Goal: Obtain resource: Obtain resource

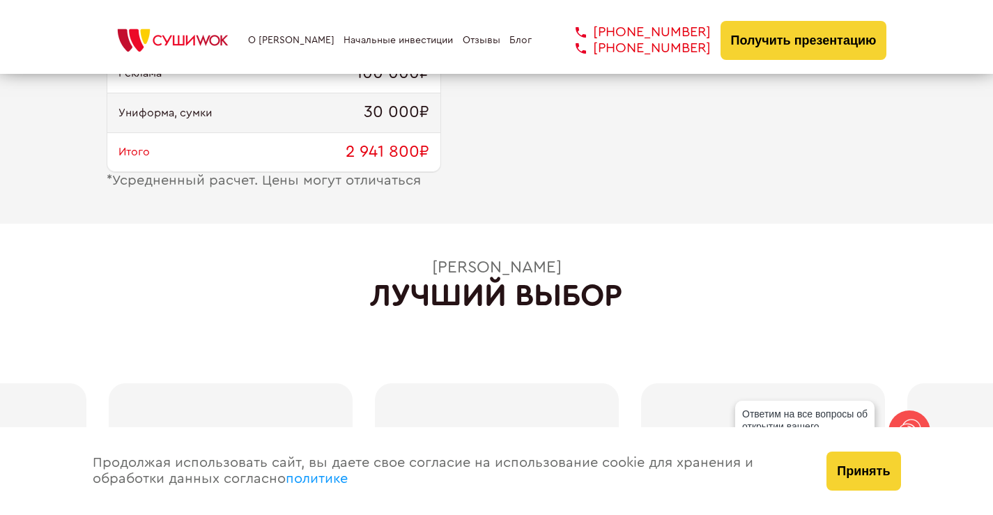
scroll to position [1463, 0]
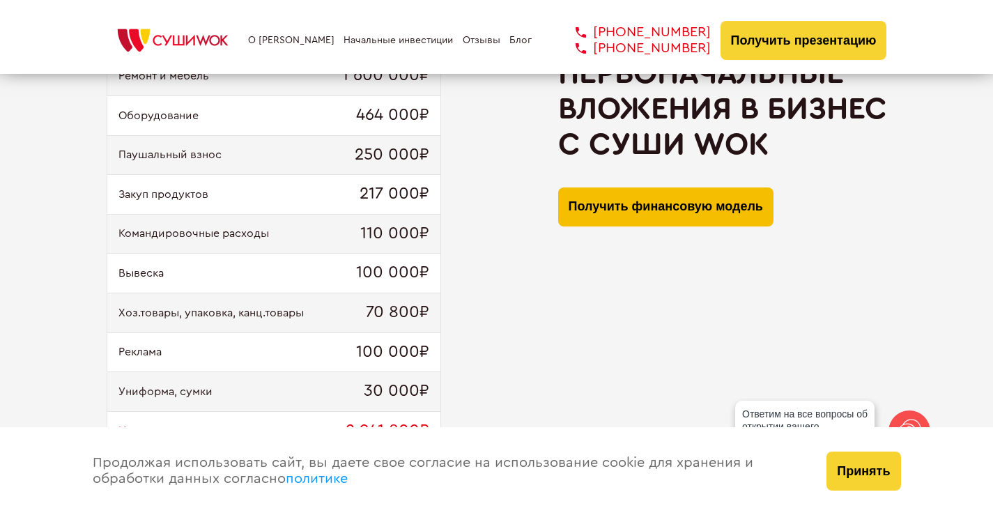
click at [672, 191] on button "Получить финансовую модель" at bounding box center [665, 206] width 215 height 39
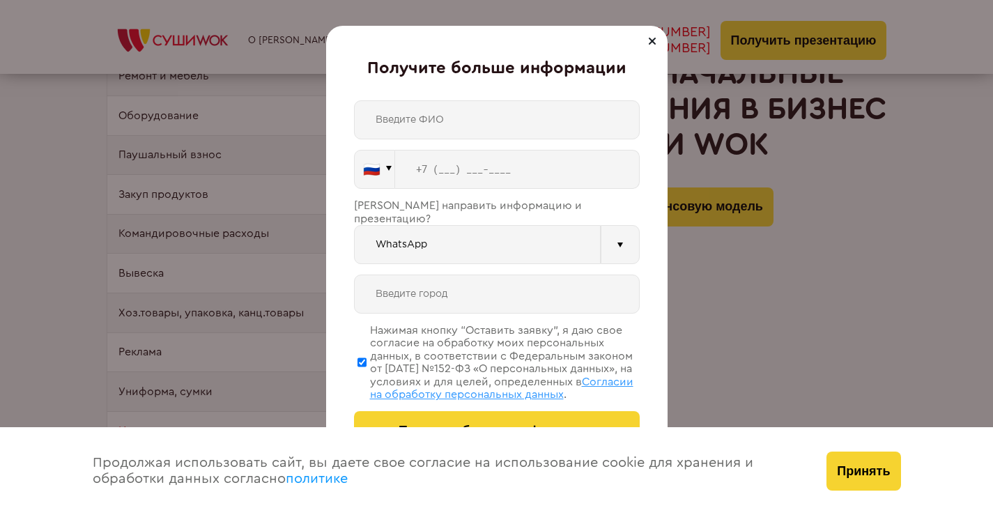
click at [649, 49] on div at bounding box center [652, 41] width 17 height 17
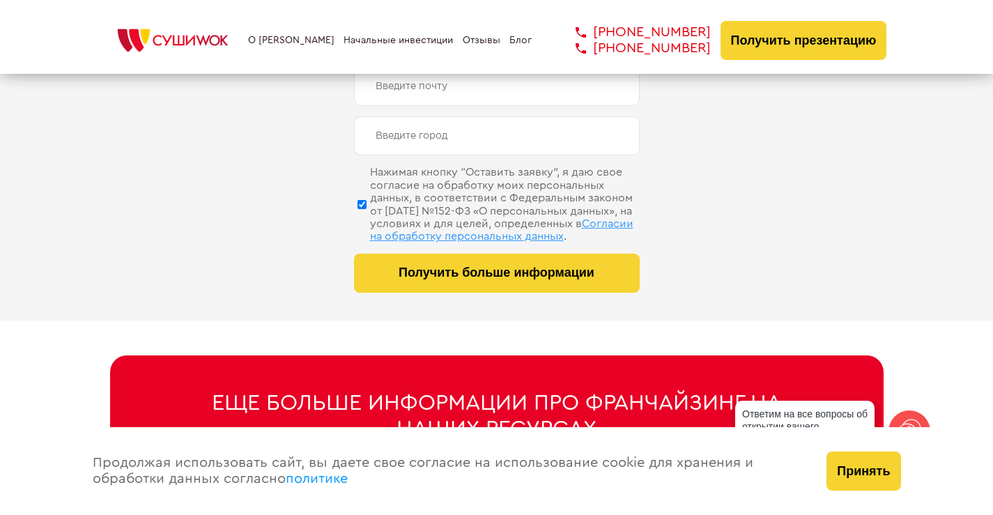
scroll to position [7122, 0]
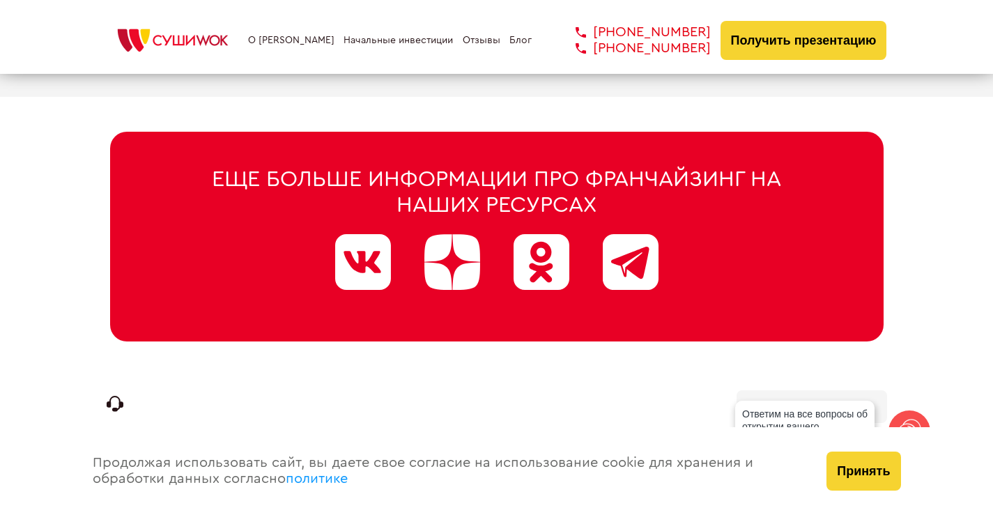
drag, startPoint x: 414, startPoint y: 254, endPoint x: 321, endPoint y: 327, distance: 118.2
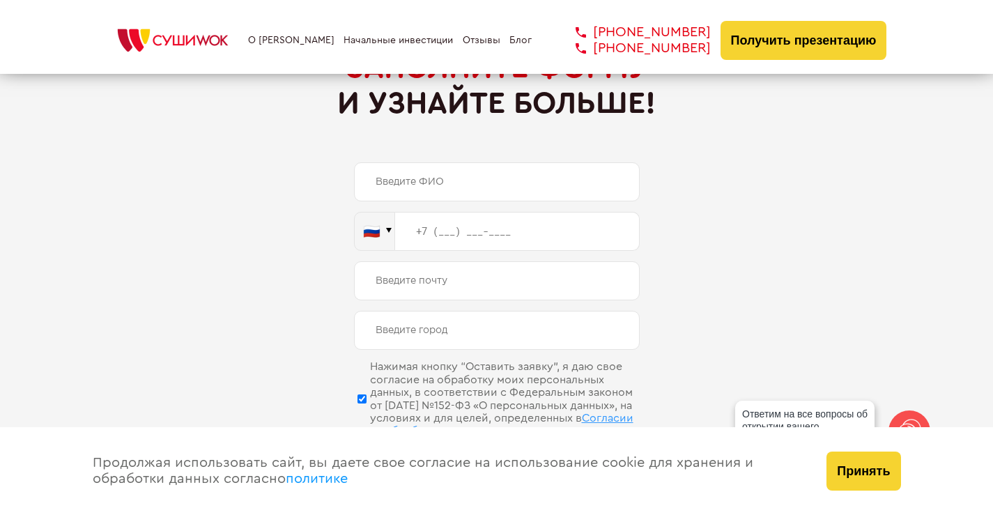
scroll to position [6216, 0]
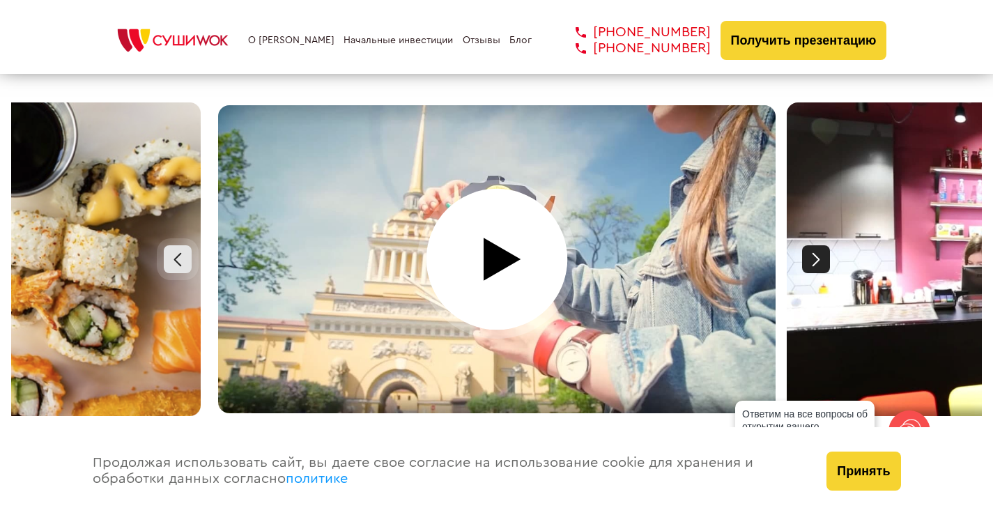
click at [802, 249] on div at bounding box center [816, 259] width 28 height 28
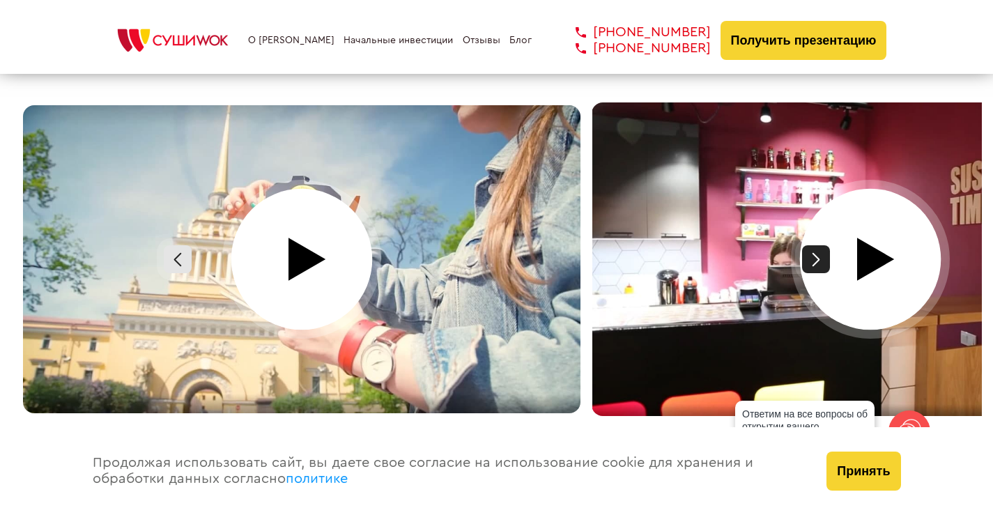
click at [812, 245] on div at bounding box center [816, 259] width 28 height 28
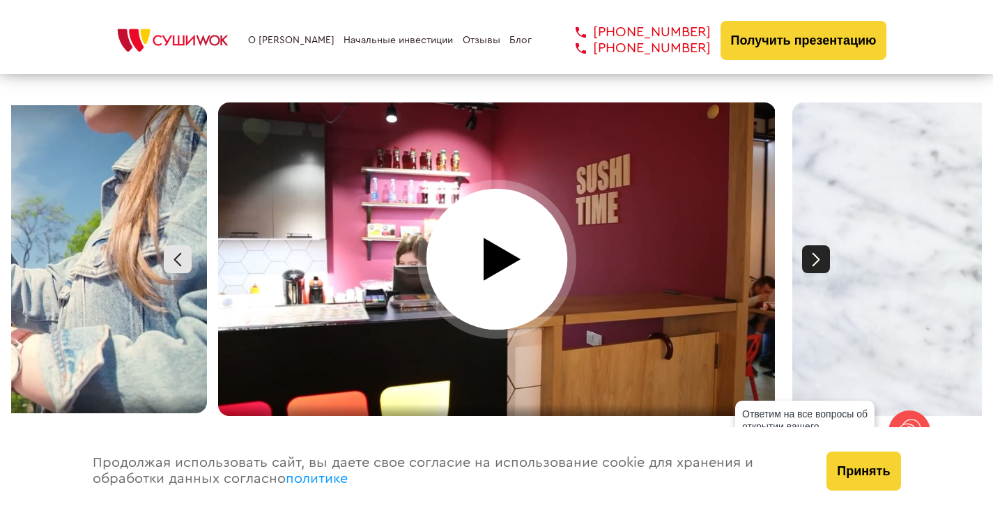
click at [812, 245] on div at bounding box center [816, 259] width 28 height 28
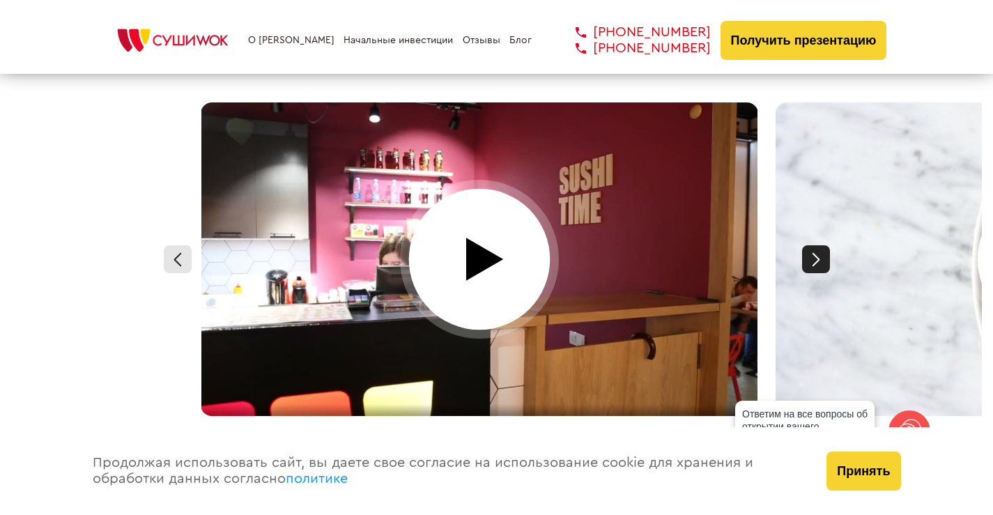
click at [812, 245] on div at bounding box center [816, 259] width 28 height 28
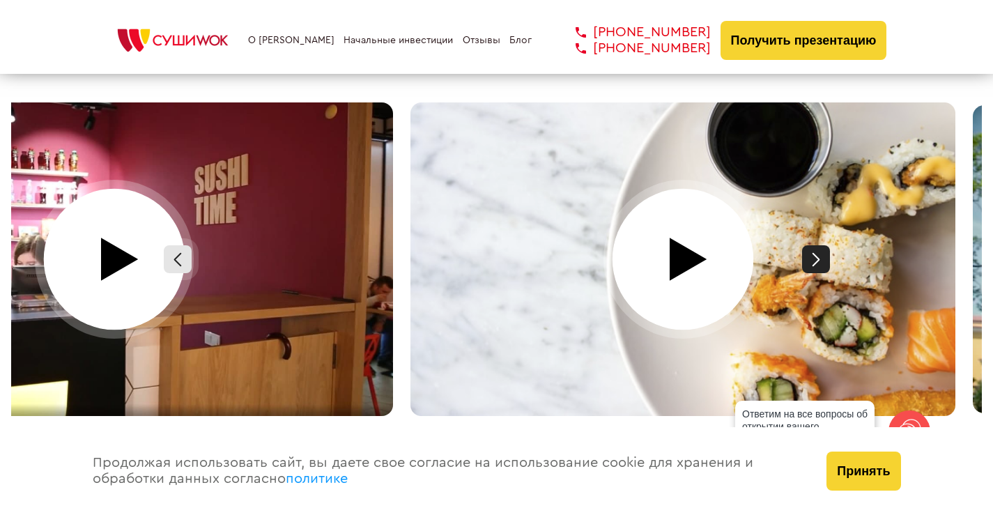
click at [812, 245] on div at bounding box center [816, 259] width 28 height 28
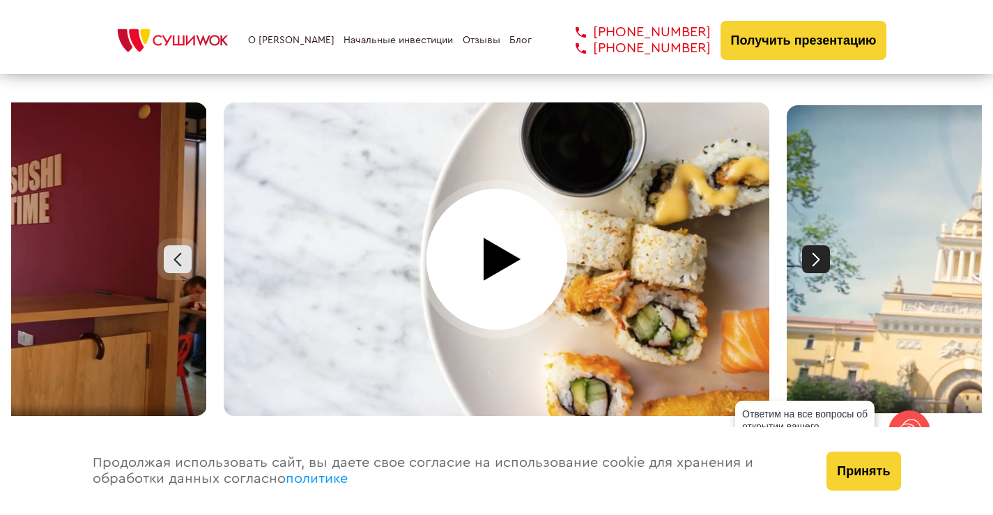
click at [812, 245] on div at bounding box center [816, 259] width 28 height 28
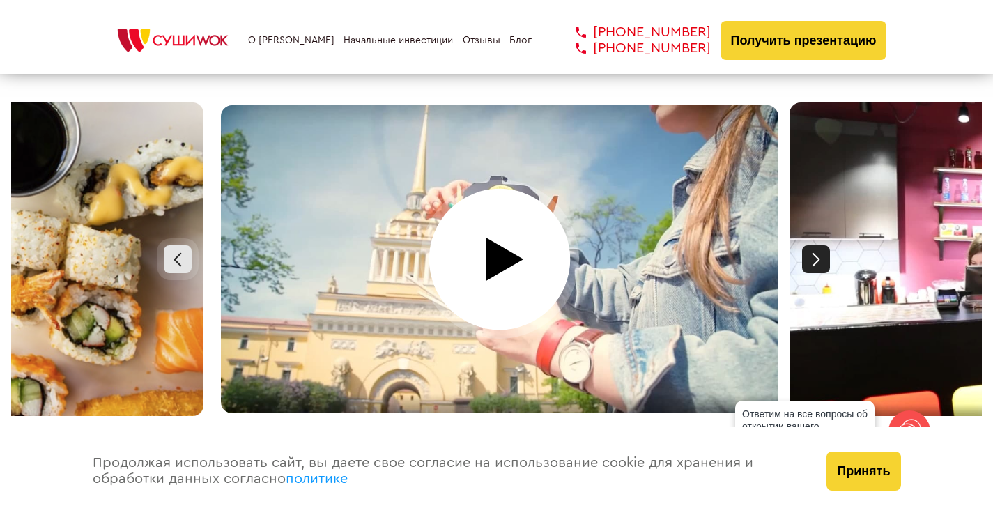
click at [812, 245] on div at bounding box center [816, 259] width 28 height 28
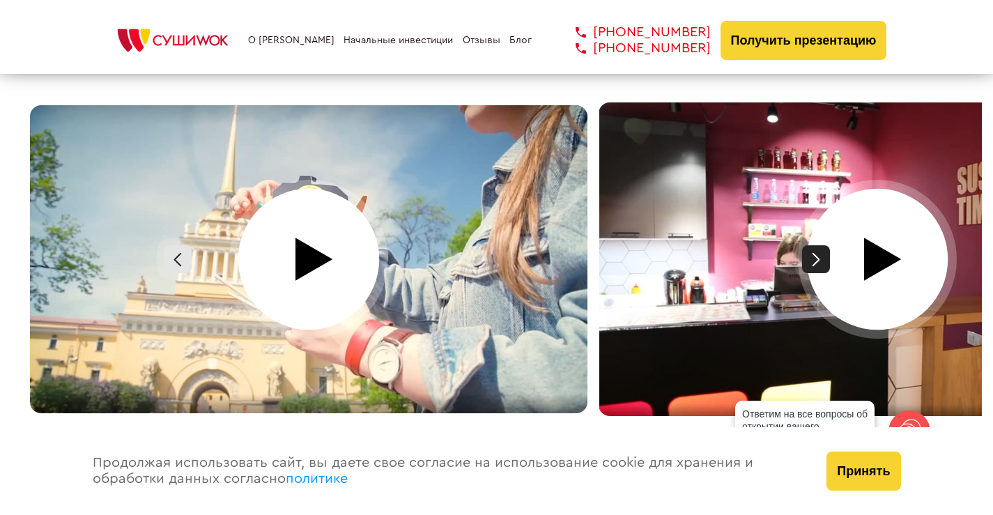
click at [812, 245] on div at bounding box center [816, 259] width 28 height 28
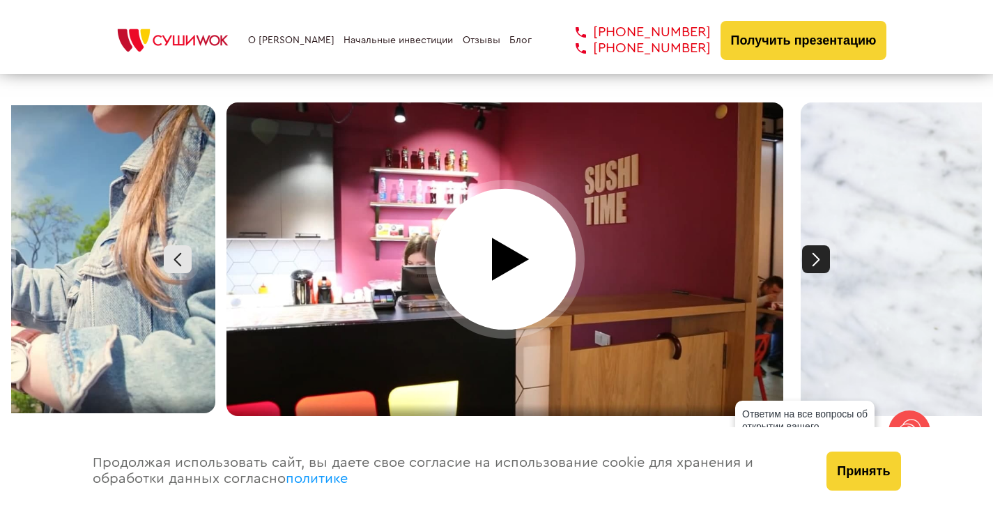
click at [812, 245] on div at bounding box center [816, 259] width 28 height 28
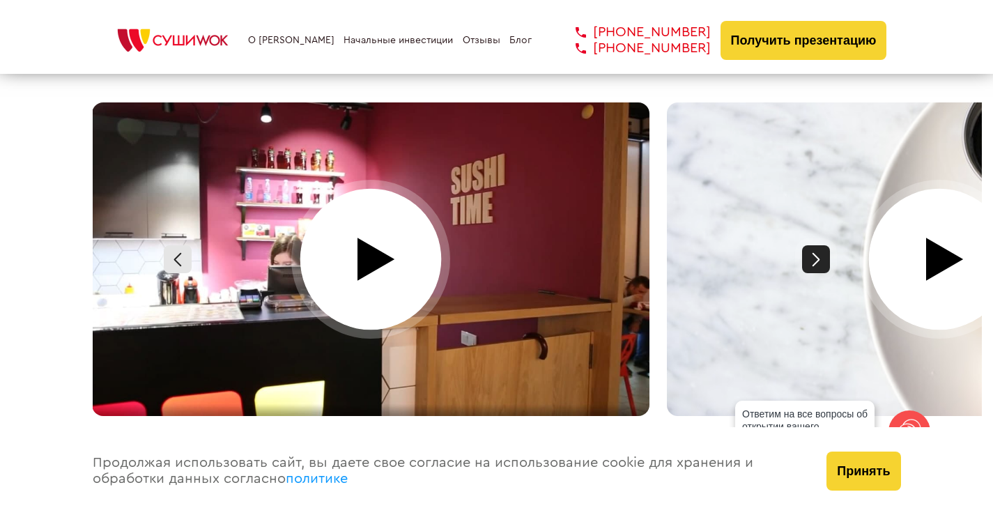
click at [812, 245] on div at bounding box center [816, 259] width 28 height 28
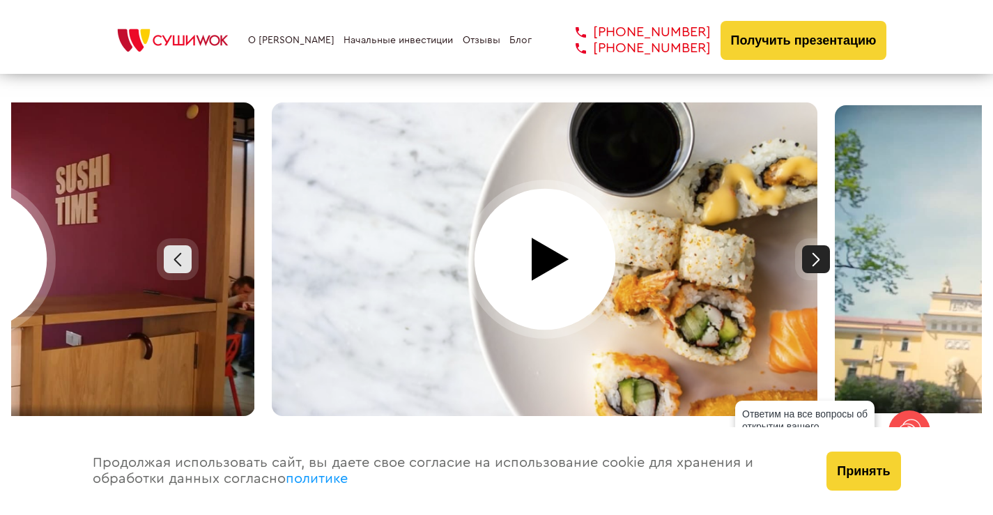
click at [812, 245] on div at bounding box center [816, 259] width 28 height 28
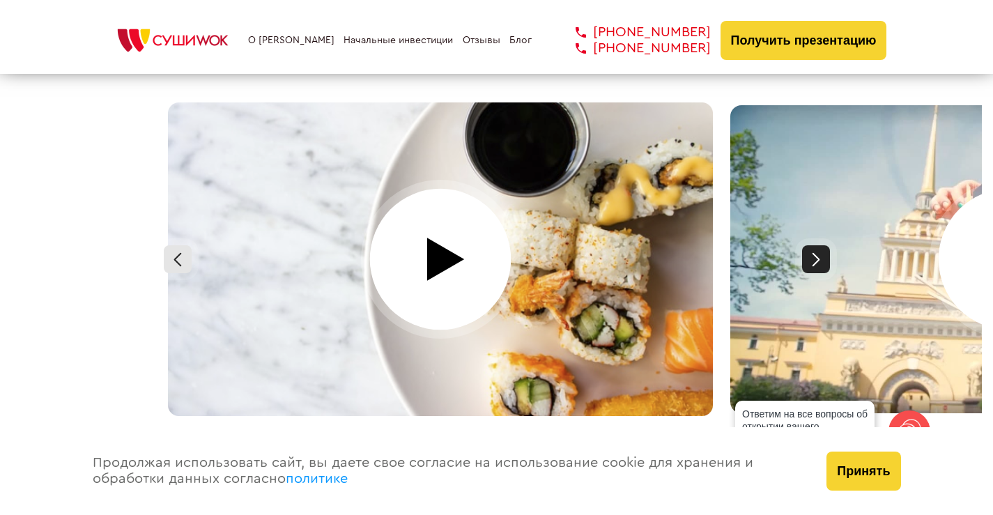
click at [812, 245] on div at bounding box center [816, 259] width 28 height 28
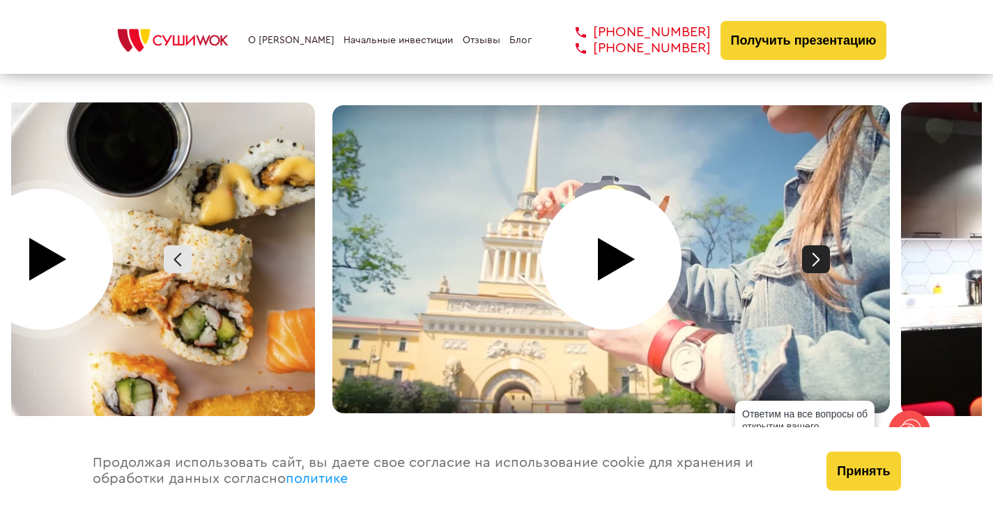
click at [812, 245] on div at bounding box center [816, 259] width 28 height 28
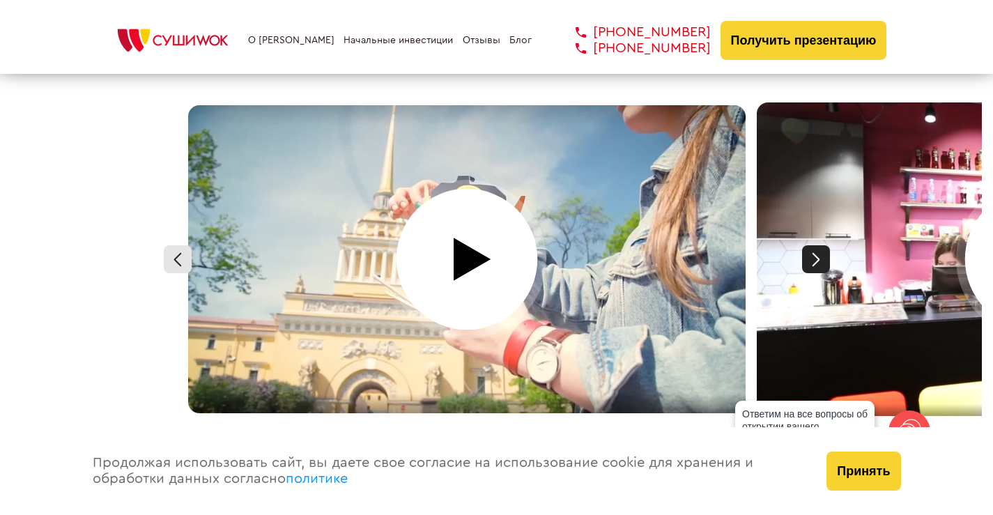
click at [812, 245] on div at bounding box center [816, 259] width 28 height 28
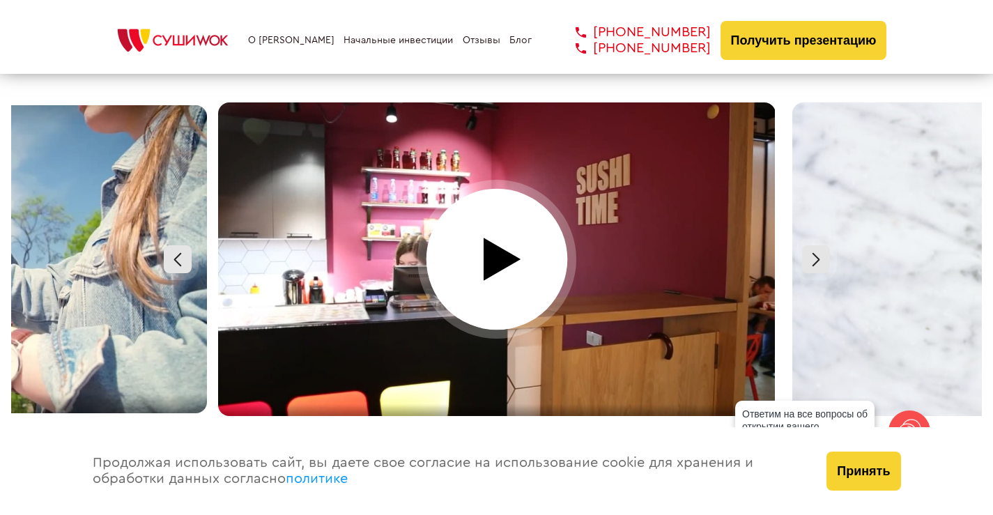
click at [564, 256] on div at bounding box center [497, 259] width 569 height 314
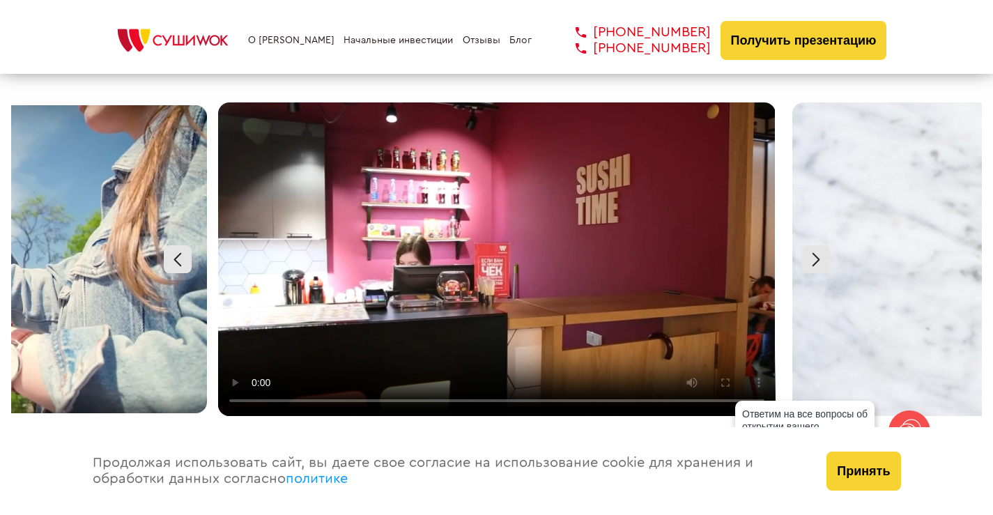
click at [307, 386] on video at bounding box center [496, 259] width 557 height 314
click at [425, 383] on video at bounding box center [496, 259] width 557 height 314
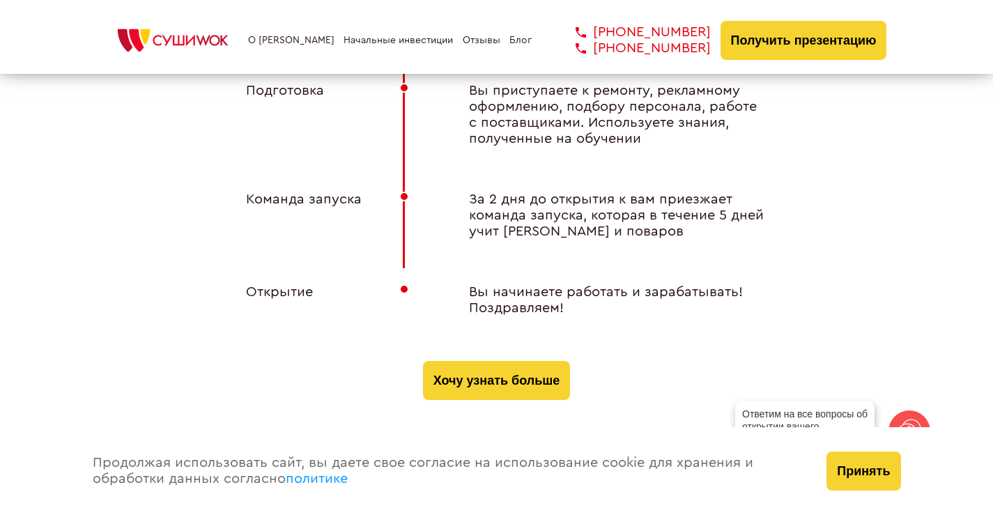
scroll to position [5853, 0]
